Goal: Transaction & Acquisition: Purchase product/service

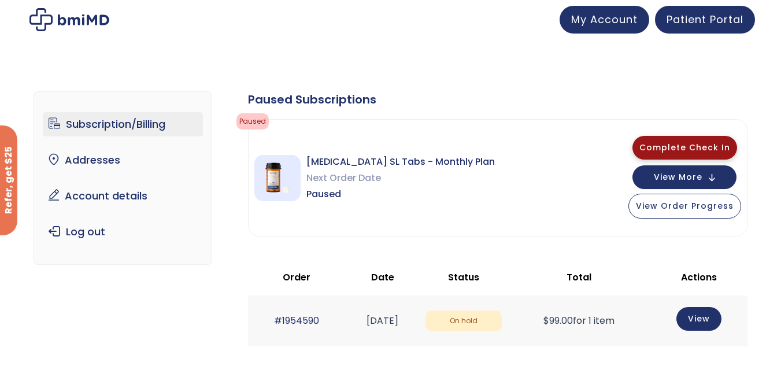
click at [707, 146] on span "Complete Check In" at bounding box center [685, 148] width 91 height 12
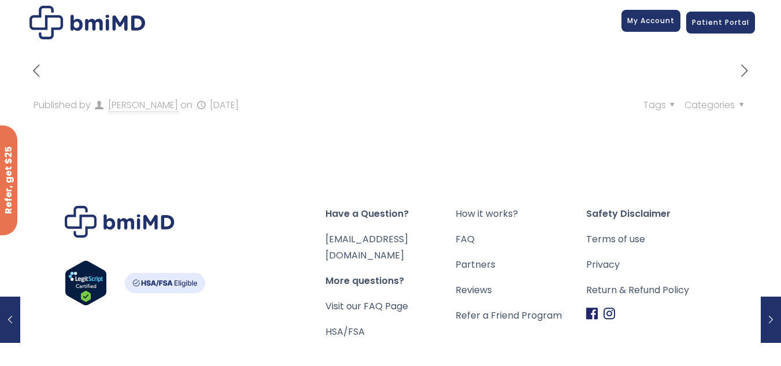
click at [666, 25] on span "My Account" at bounding box center [650, 21] width 47 height 10
